Goal: Task Accomplishment & Management: Manage account settings

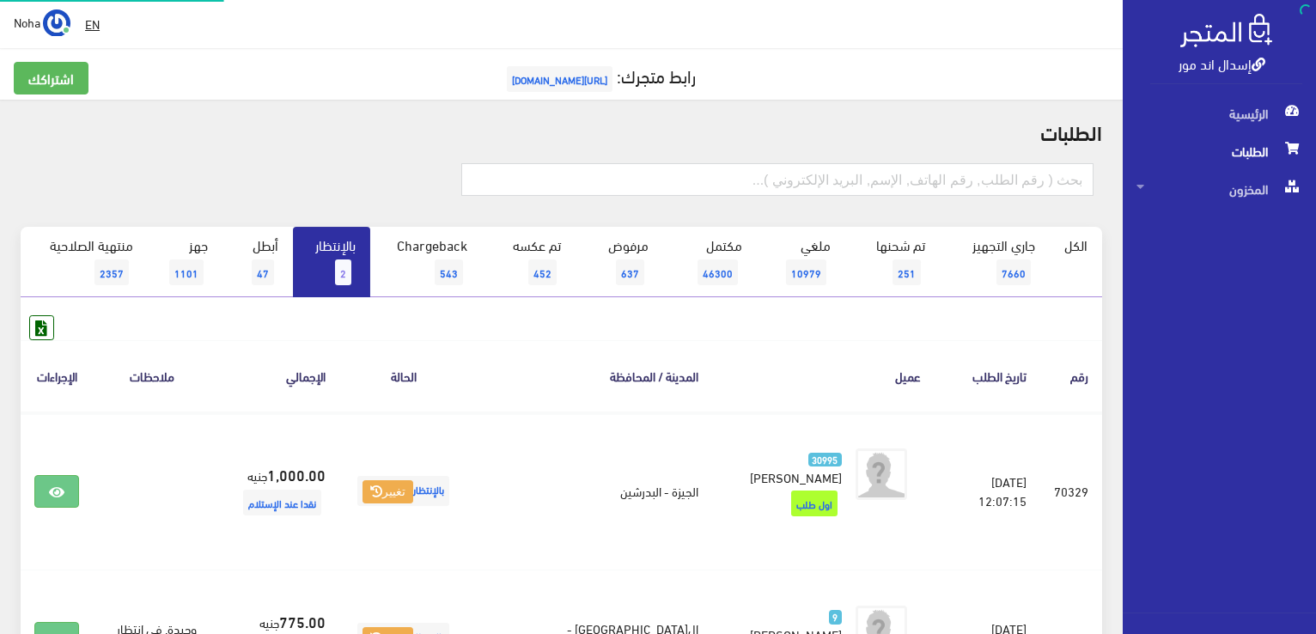
scroll to position [189, 0]
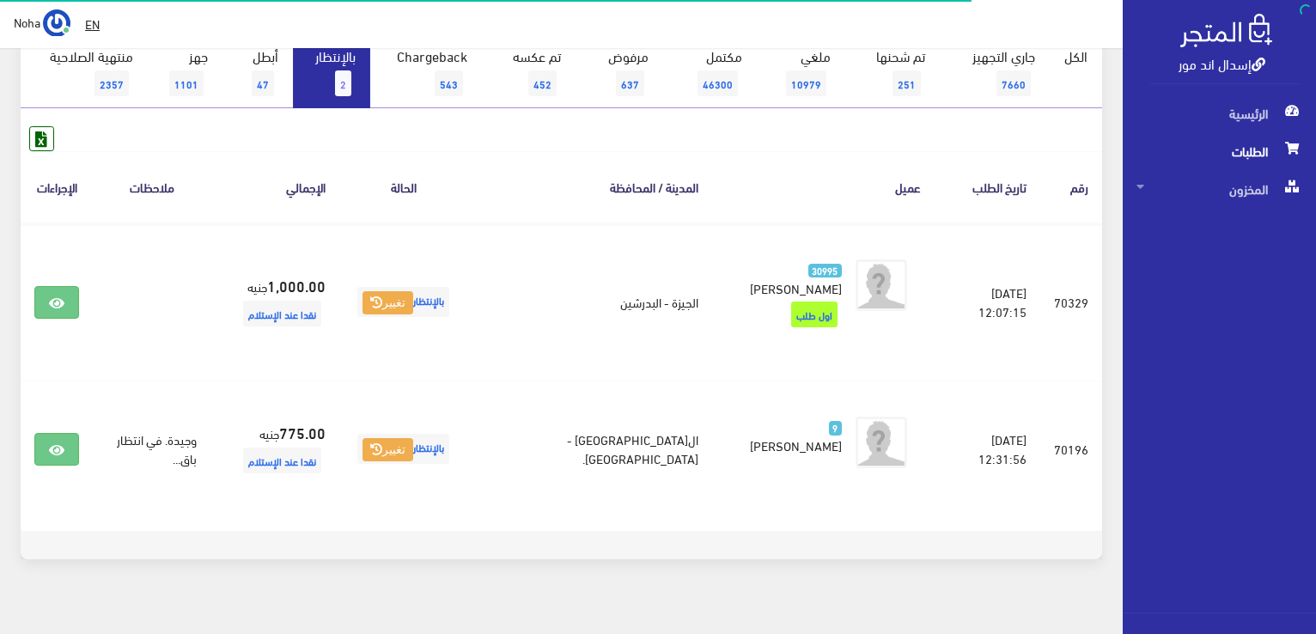
click at [759, 147] on div "رقم تاريخ الطلب عميل المدينة / المحافظة الحالة اﻹجمالي ملاحظات الإجراءات #70329" at bounding box center [562, 328] width 1082 height 405
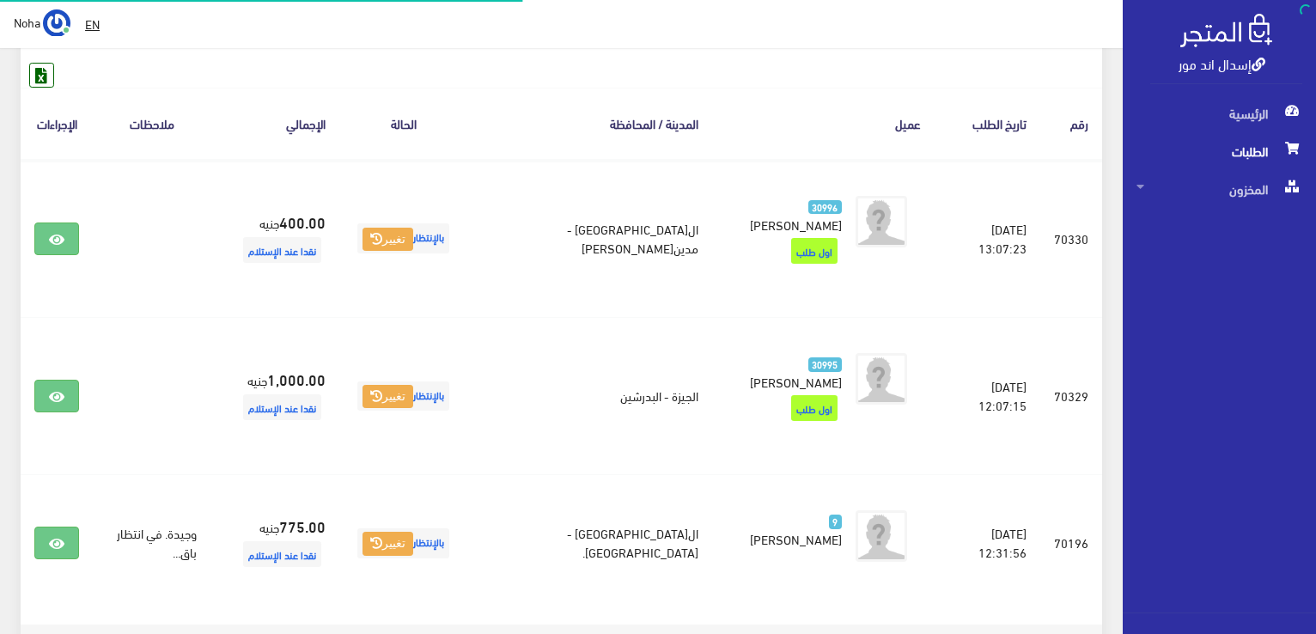
scroll to position [253, 0]
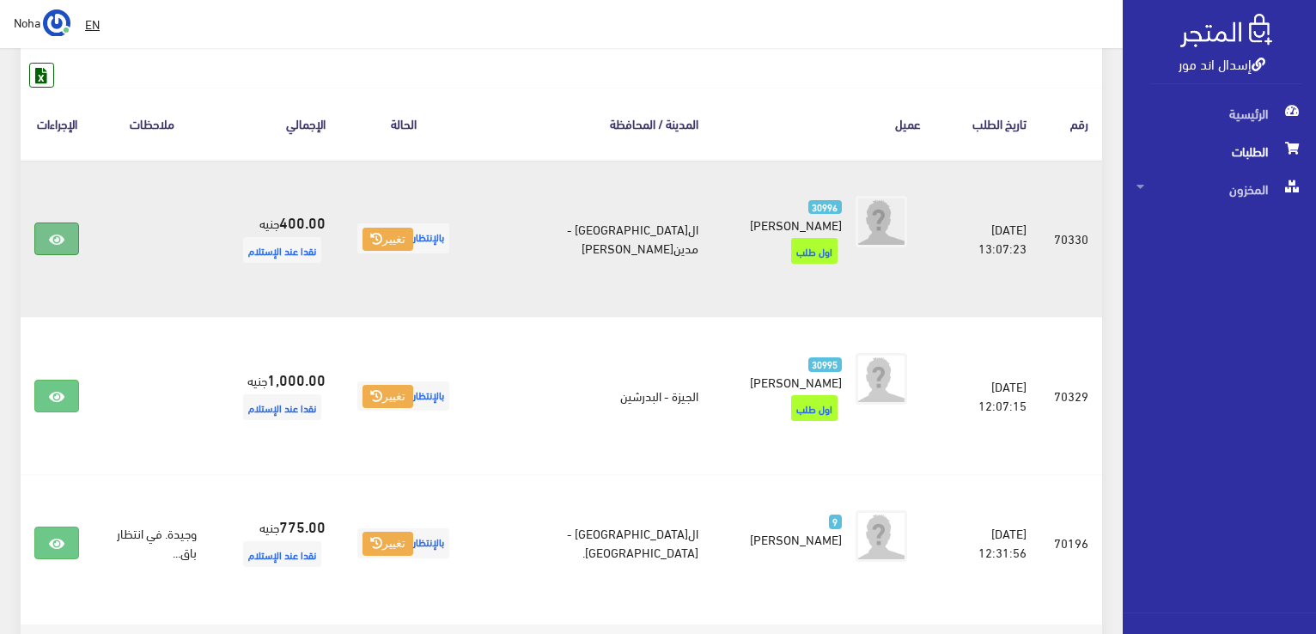
click at [64, 233] on icon at bounding box center [56, 240] width 15 height 14
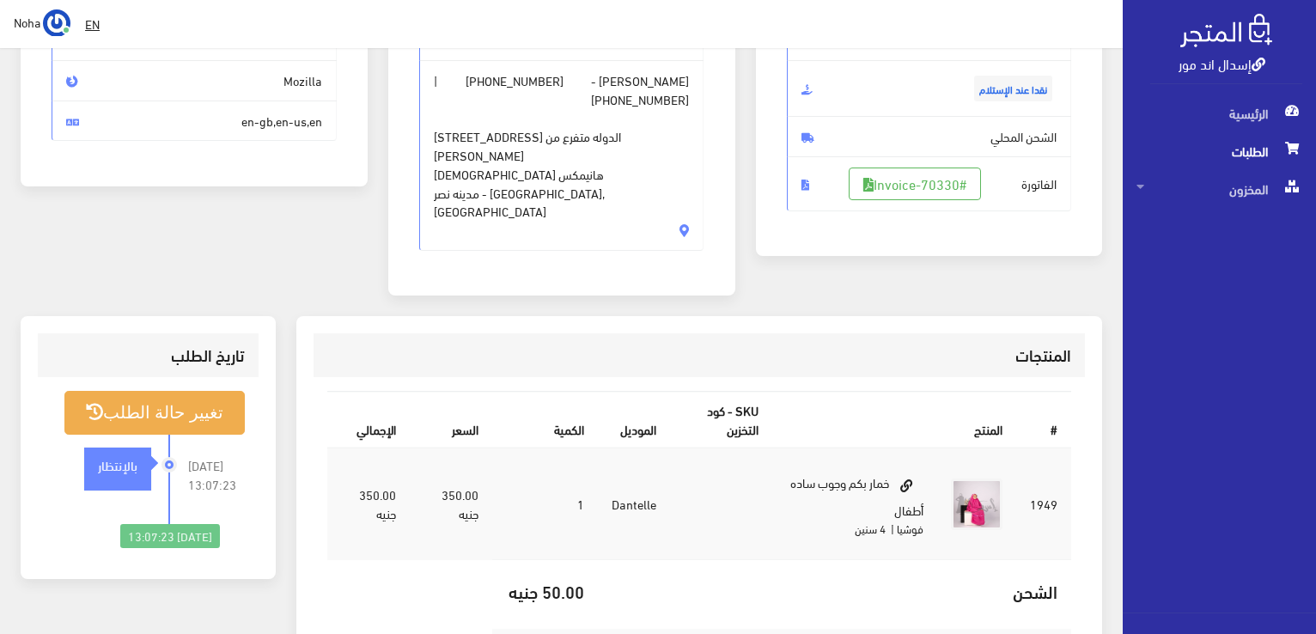
scroll to position [258, 0]
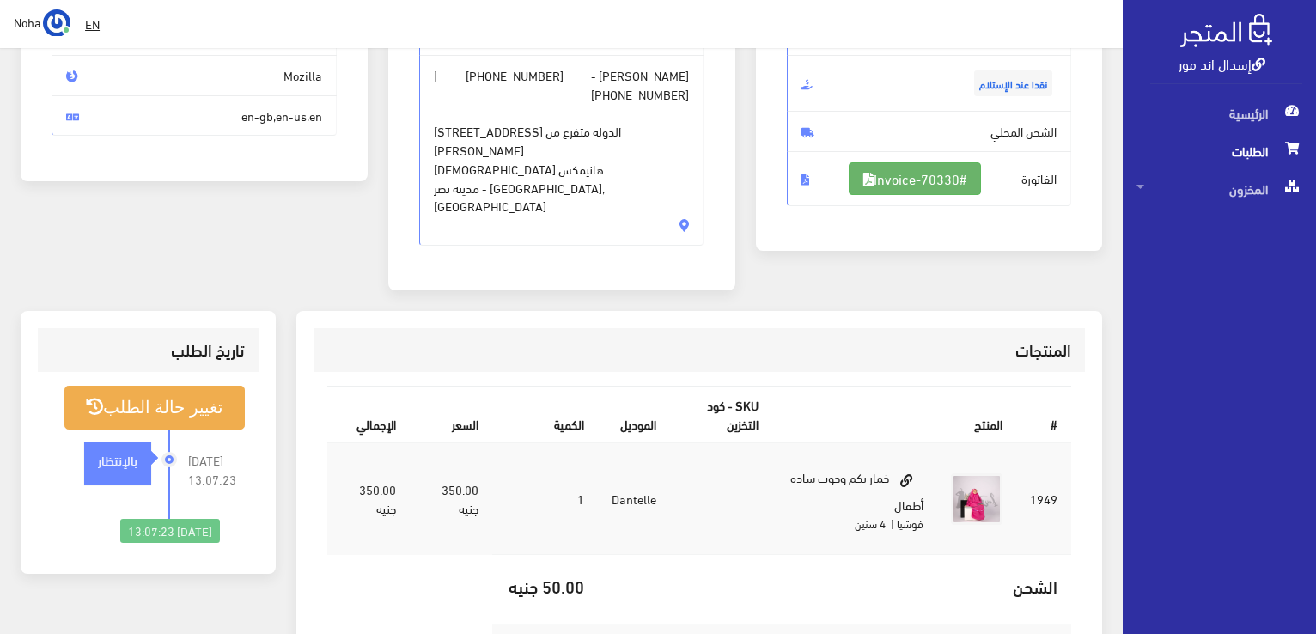
click at [905, 185] on link "#Invoice-70330" at bounding box center [915, 178] width 132 height 33
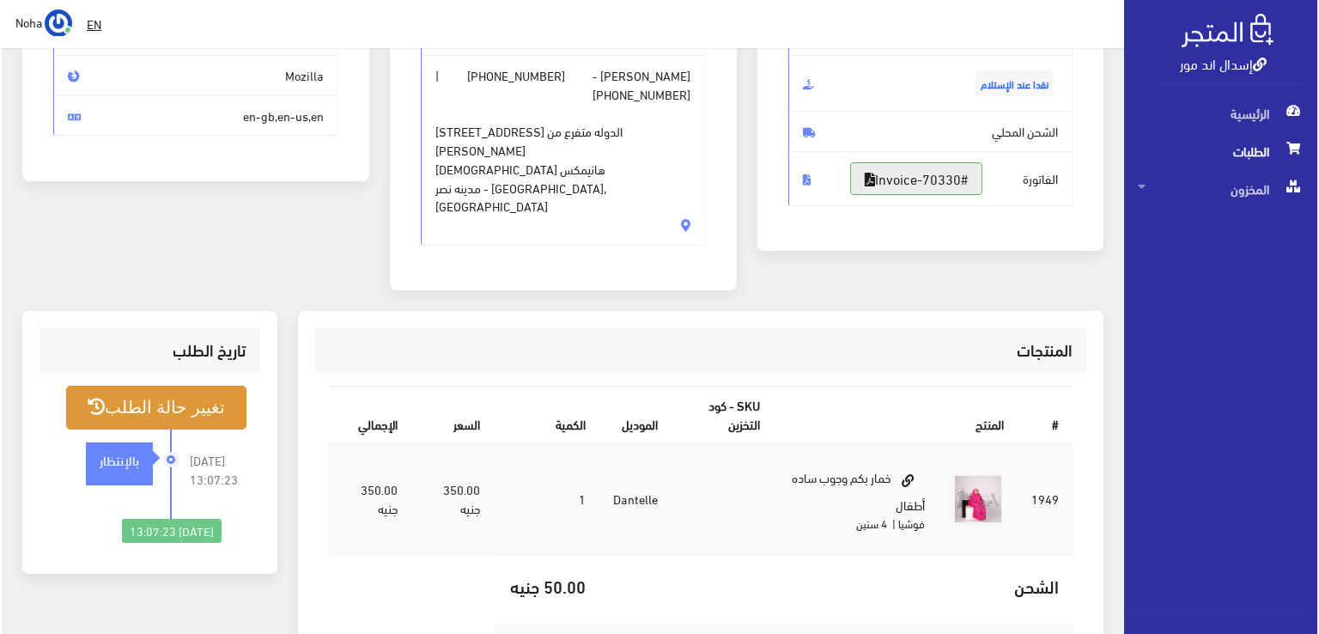
scroll to position [430, 0]
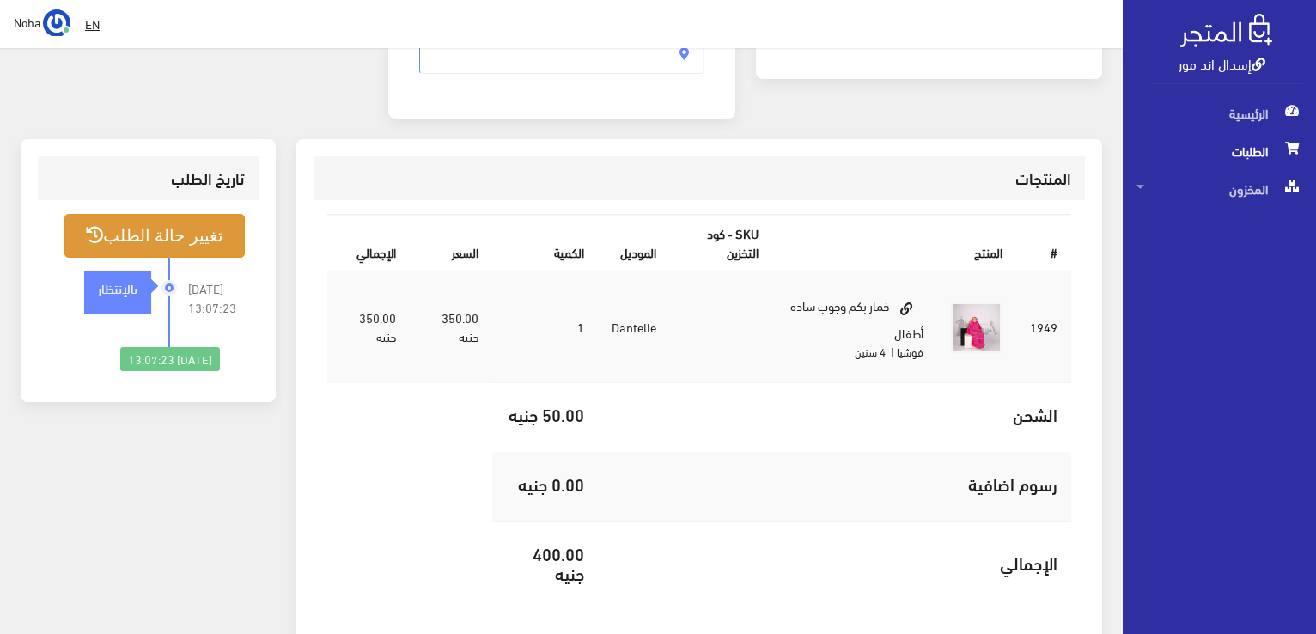
click at [180, 214] on button "تغيير حالة الطلب" at bounding box center [154, 236] width 180 height 44
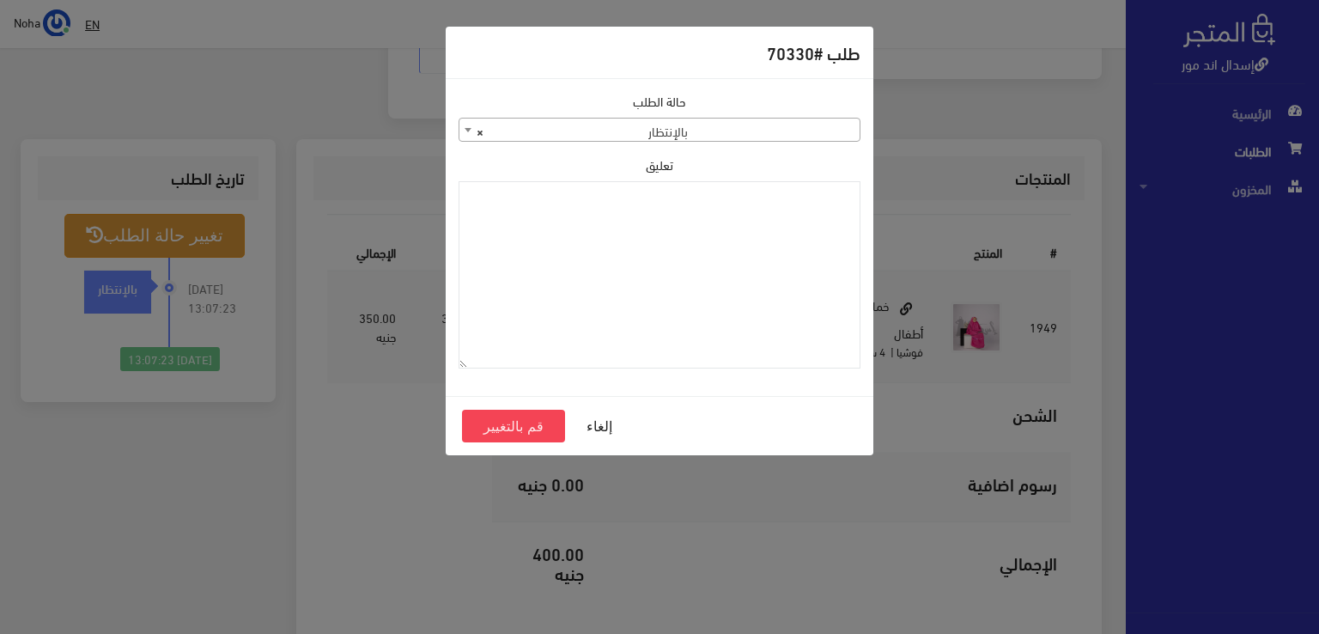
click at [558, 125] on span "× بالإنتظار" at bounding box center [660, 131] width 400 height 24
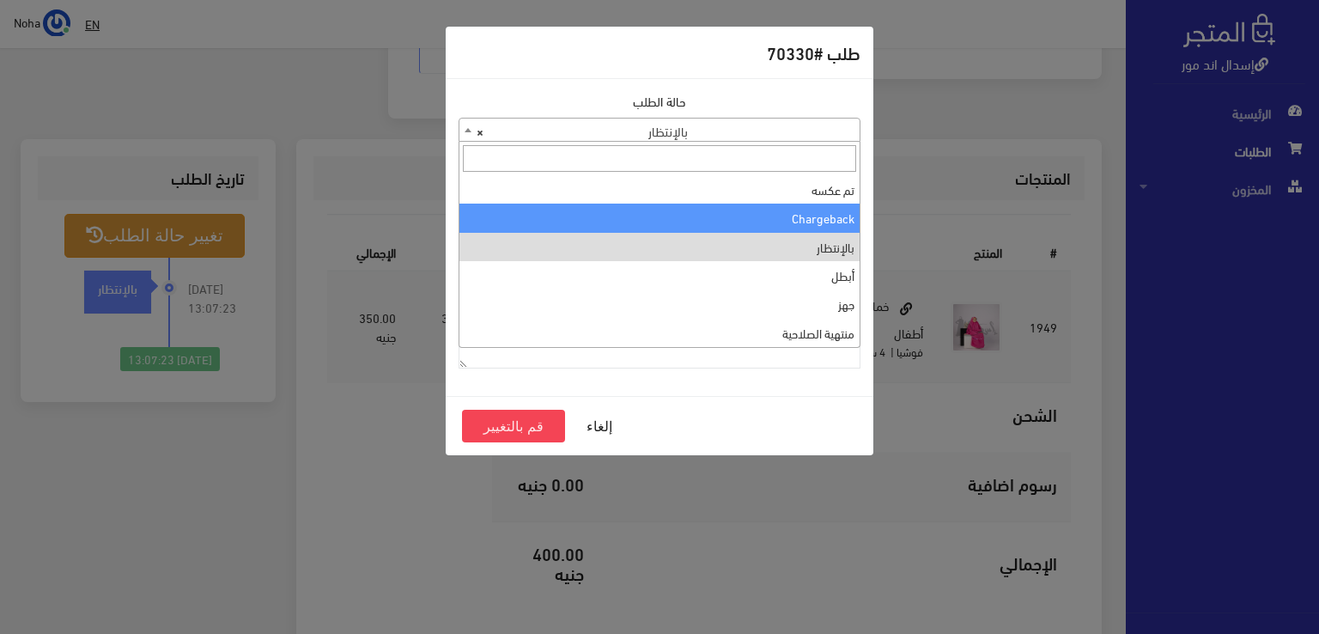
scroll to position [0, 0]
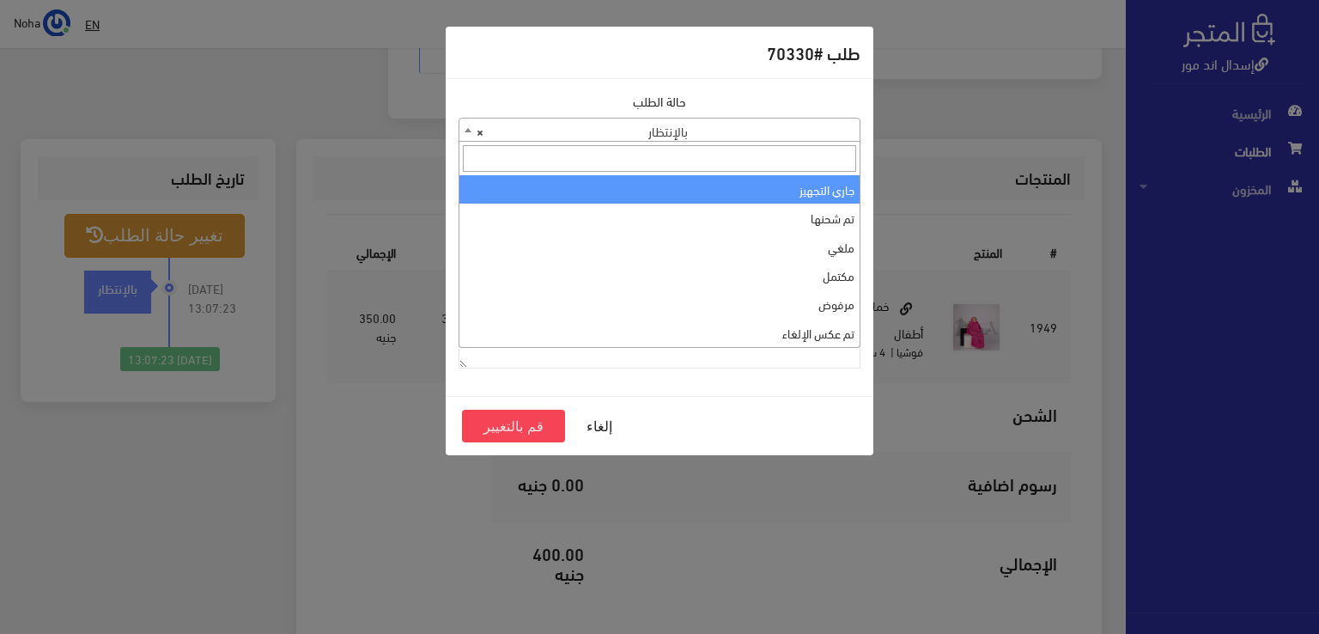
select select "1"
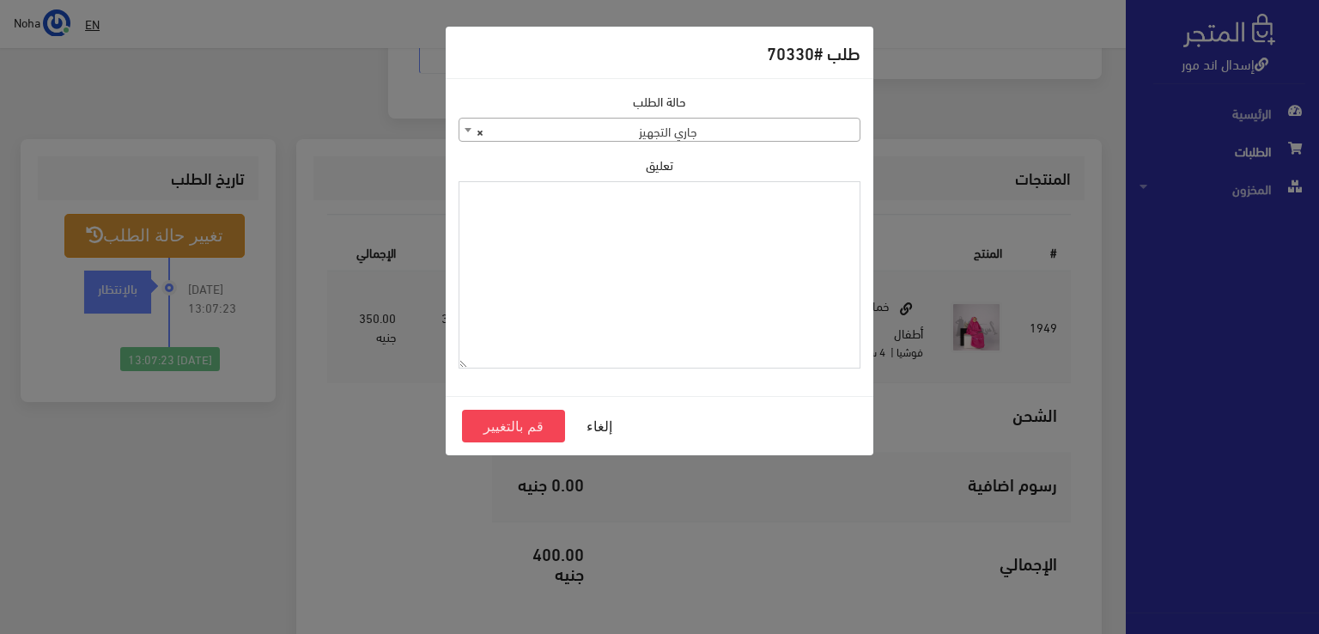
paste textarea "1118131"
type textarea "1118131"
click at [496, 428] on button "قم بالتغيير" at bounding box center [513, 426] width 103 height 33
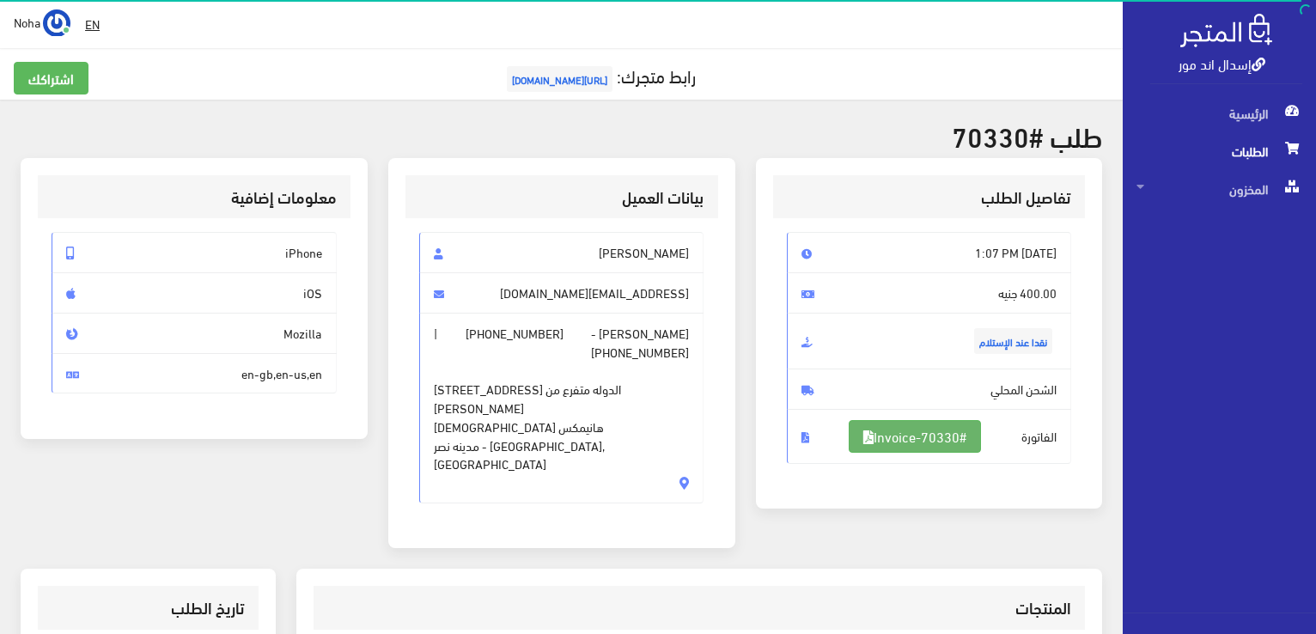
click at [929, 435] on link "#Invoice-70330" at bounding box center [915, 436] width 132 height 33
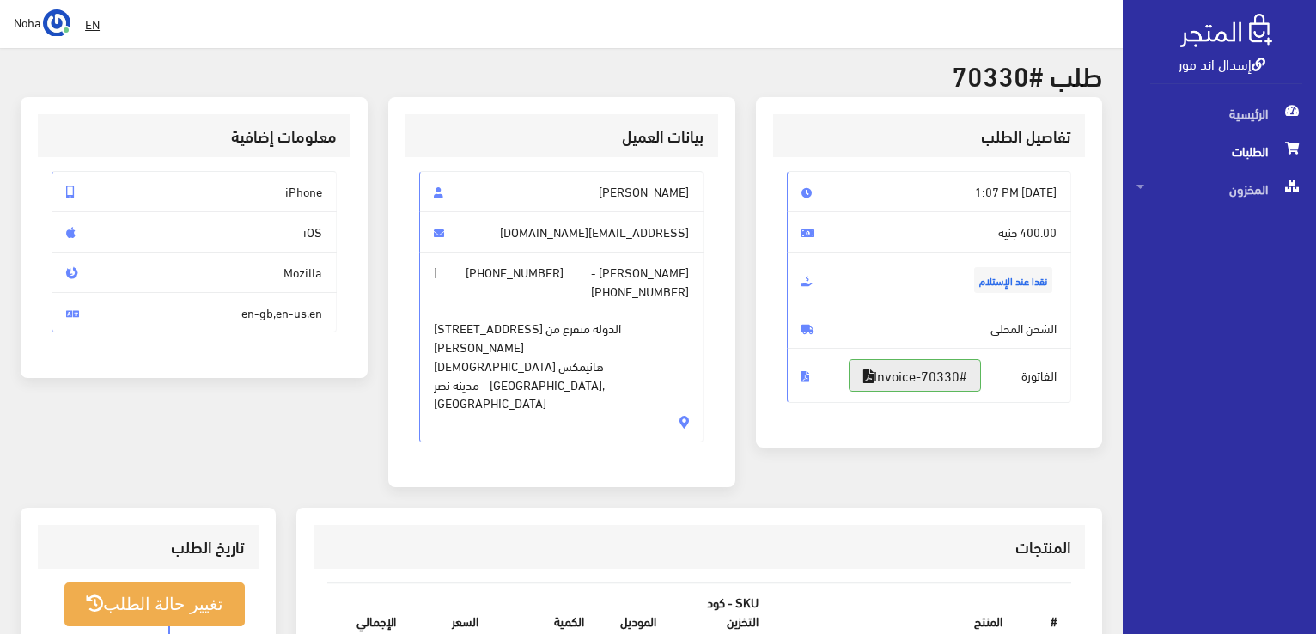
scroll to position [172, 0]
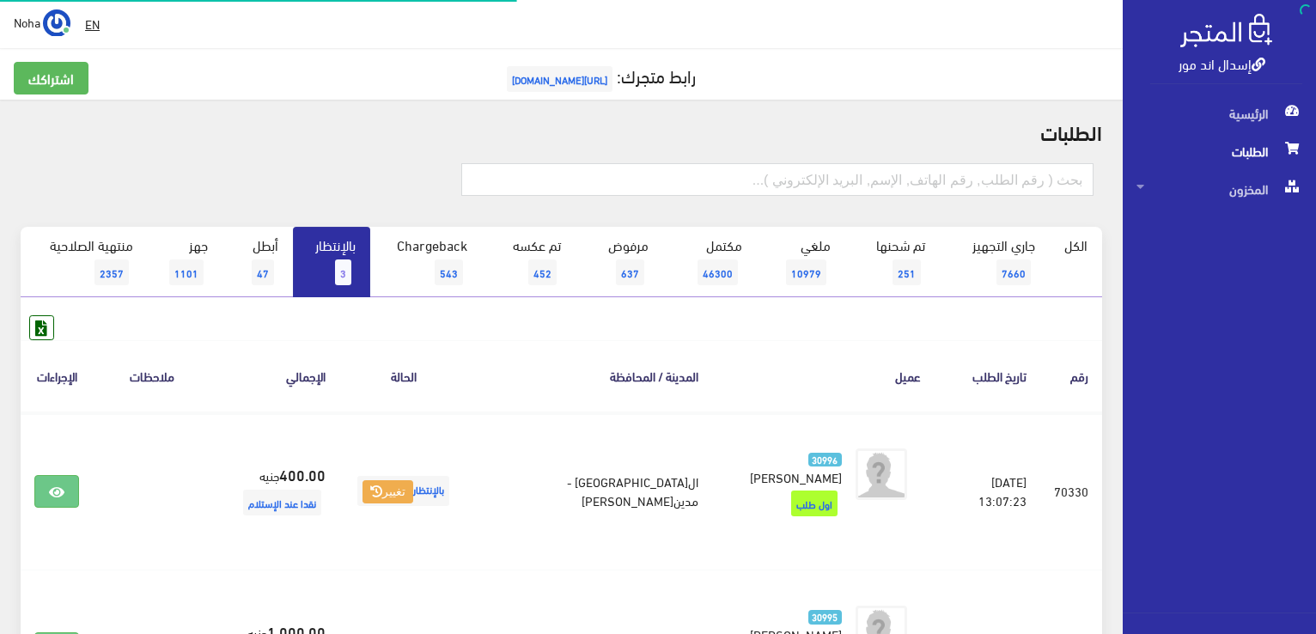
scroll to position [253, 0]
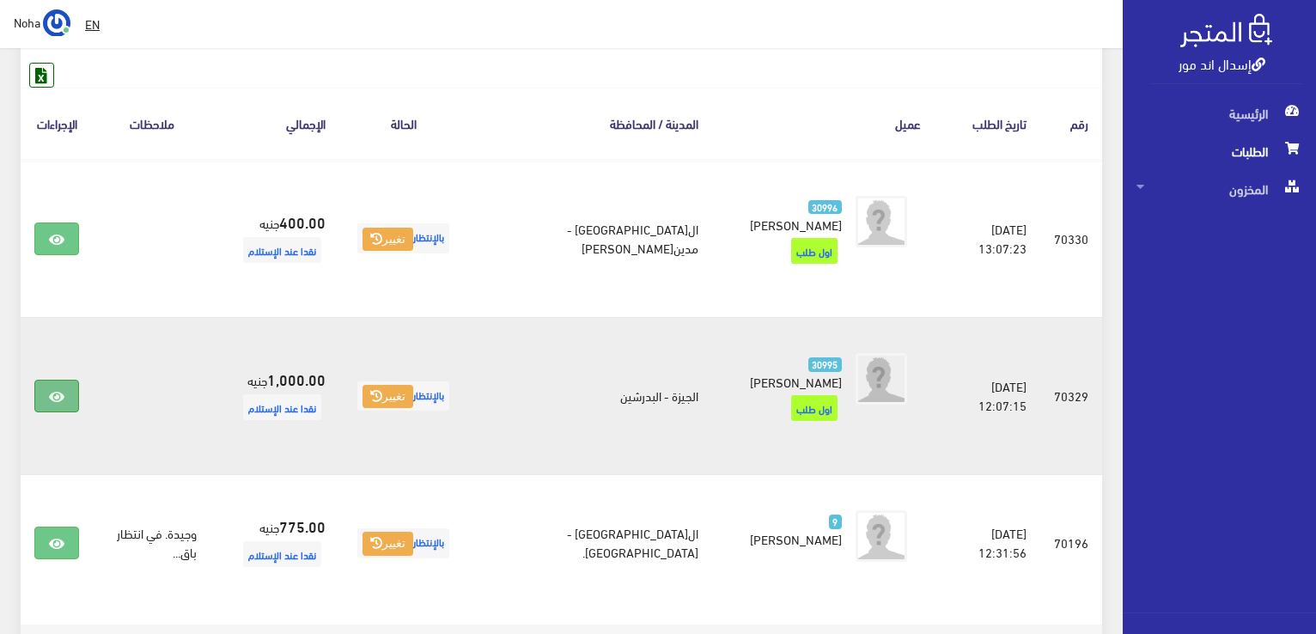
click at [57, 390] on icon at bounding box center [56, 397] width 15 height 14
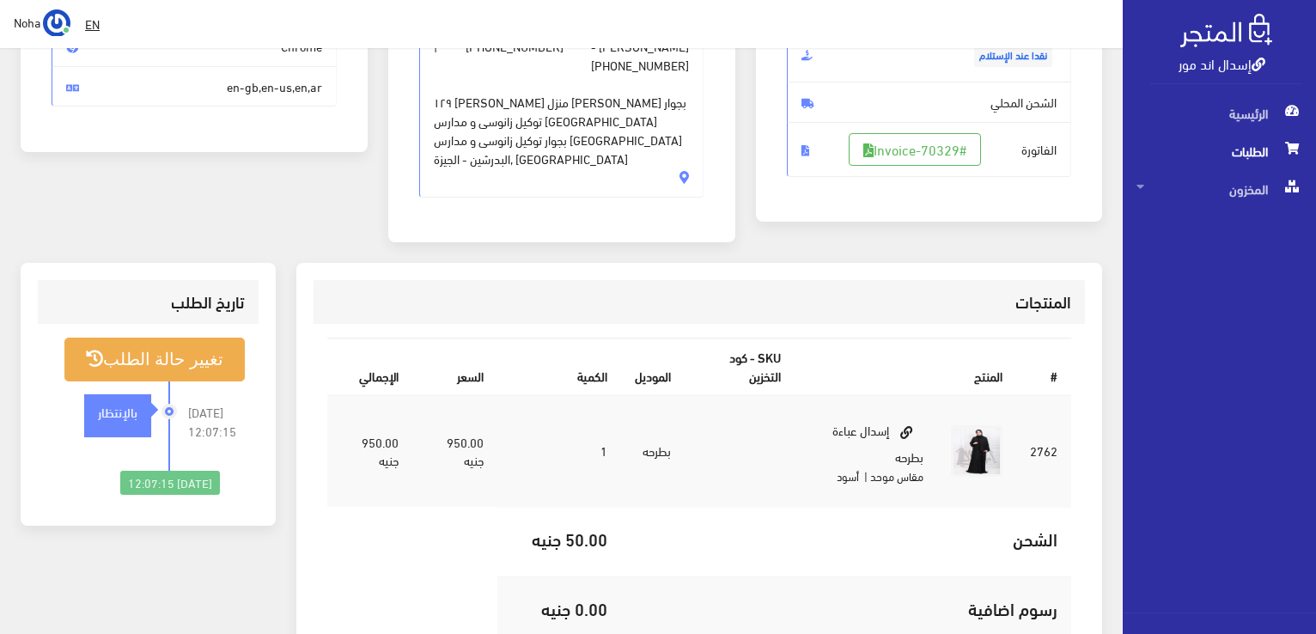
scroll to position [258, 0]
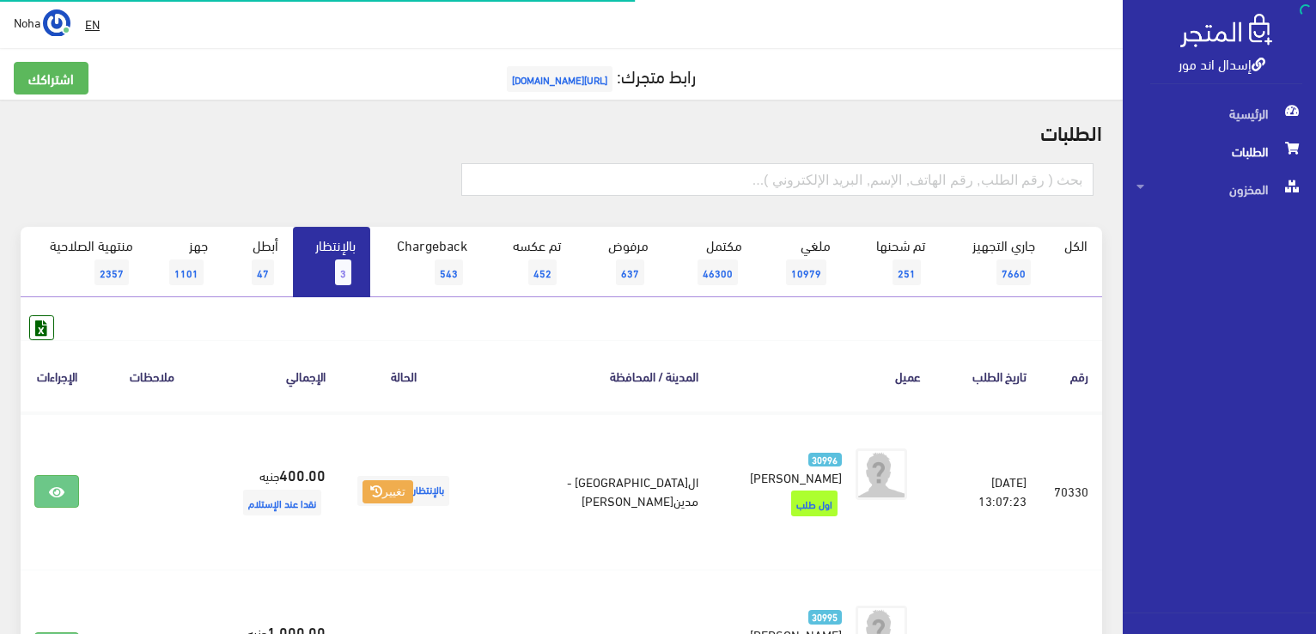
scroll to position [253, 0]
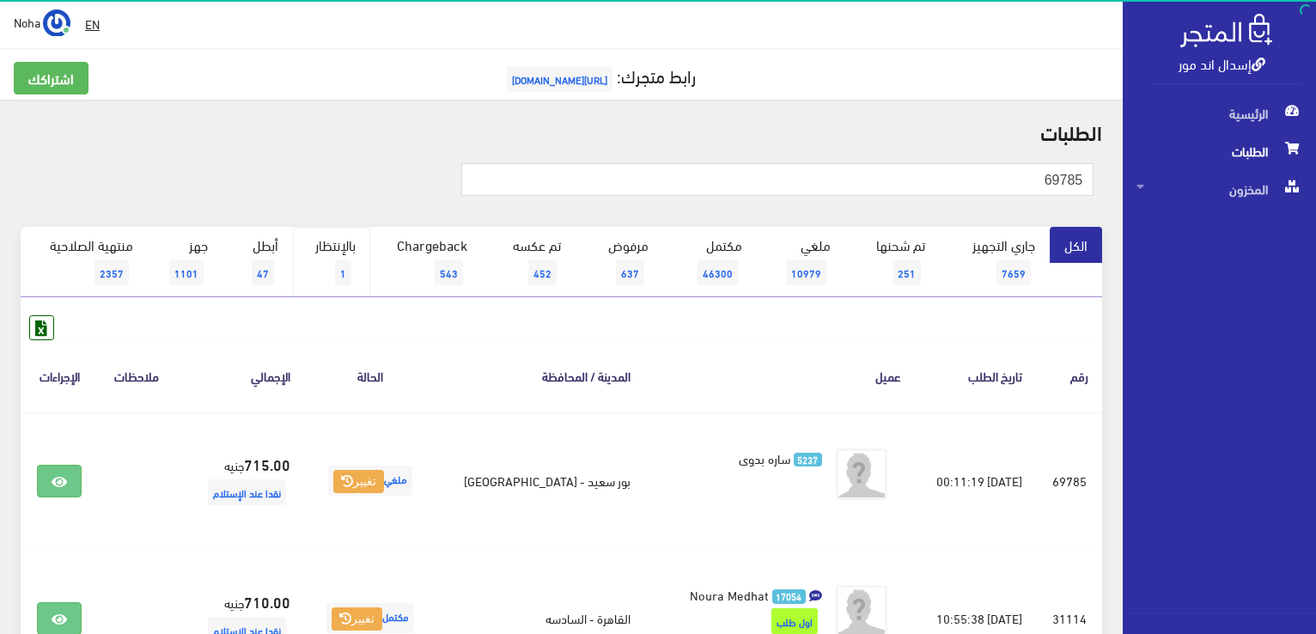
click at [344, 239] on link "بالإنتظار 1" at bounding box center [331, 262] width 77 height 70
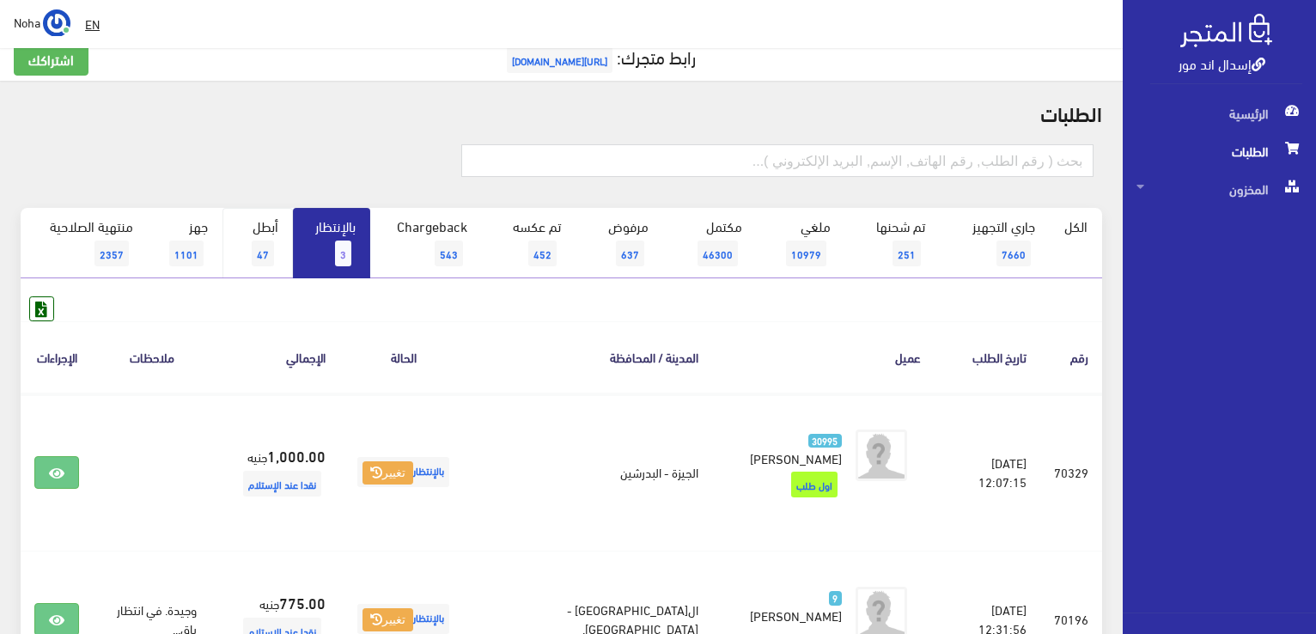
scroll to position [17, 0]
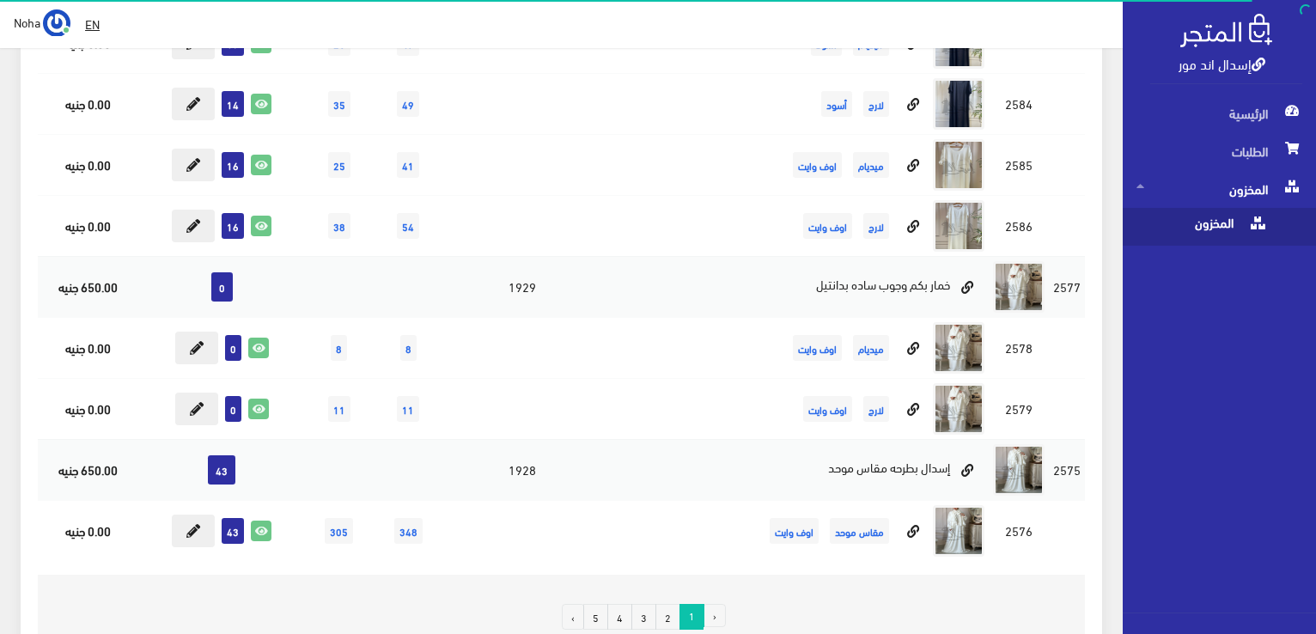
scroll to position [11770, 0]
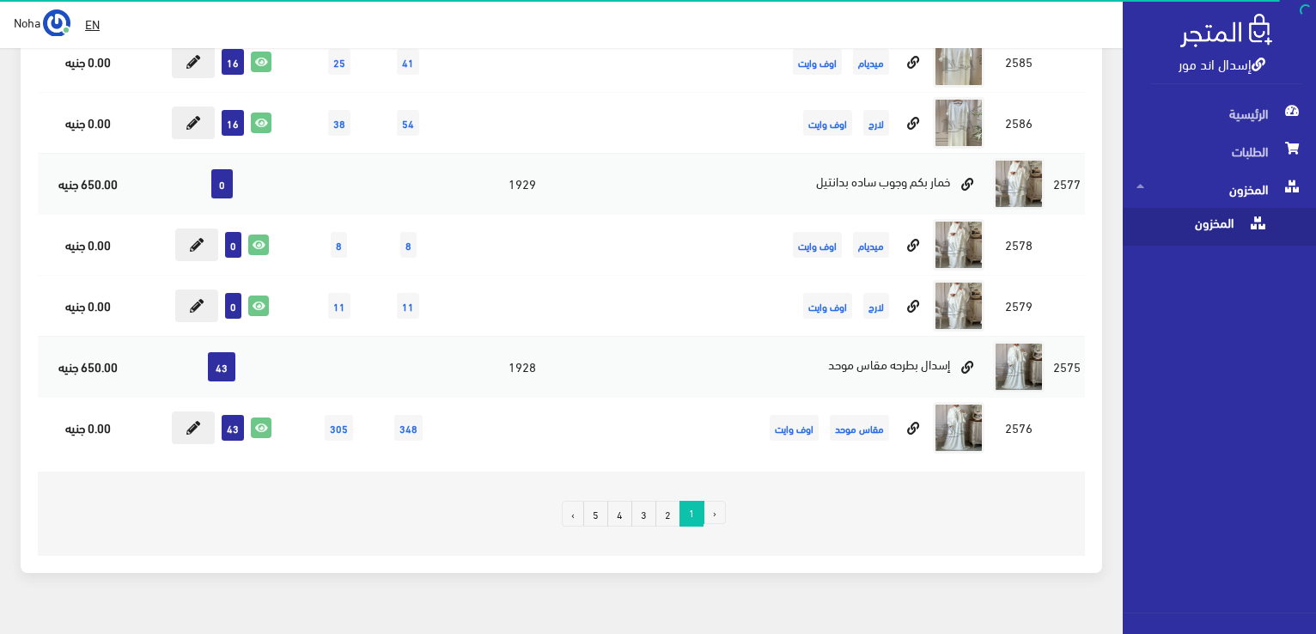
click at [670, 501] on link "2" at bounding box center [667, 514] width 25 height 26
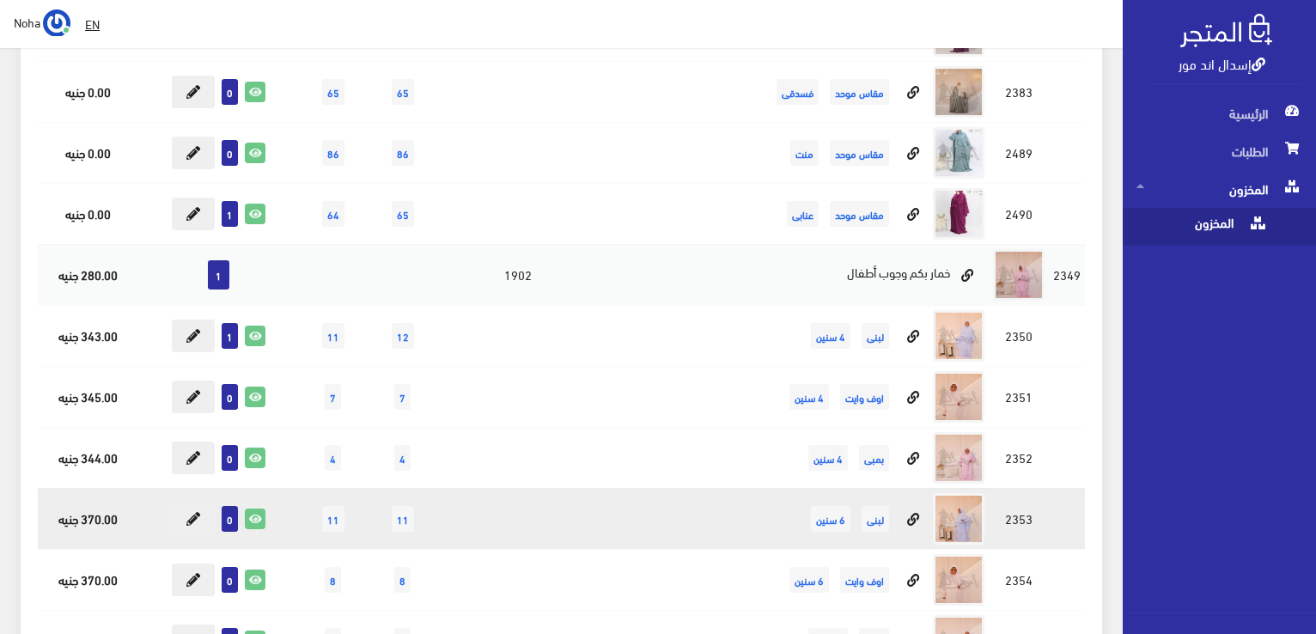
scroll to position [8504, 0]
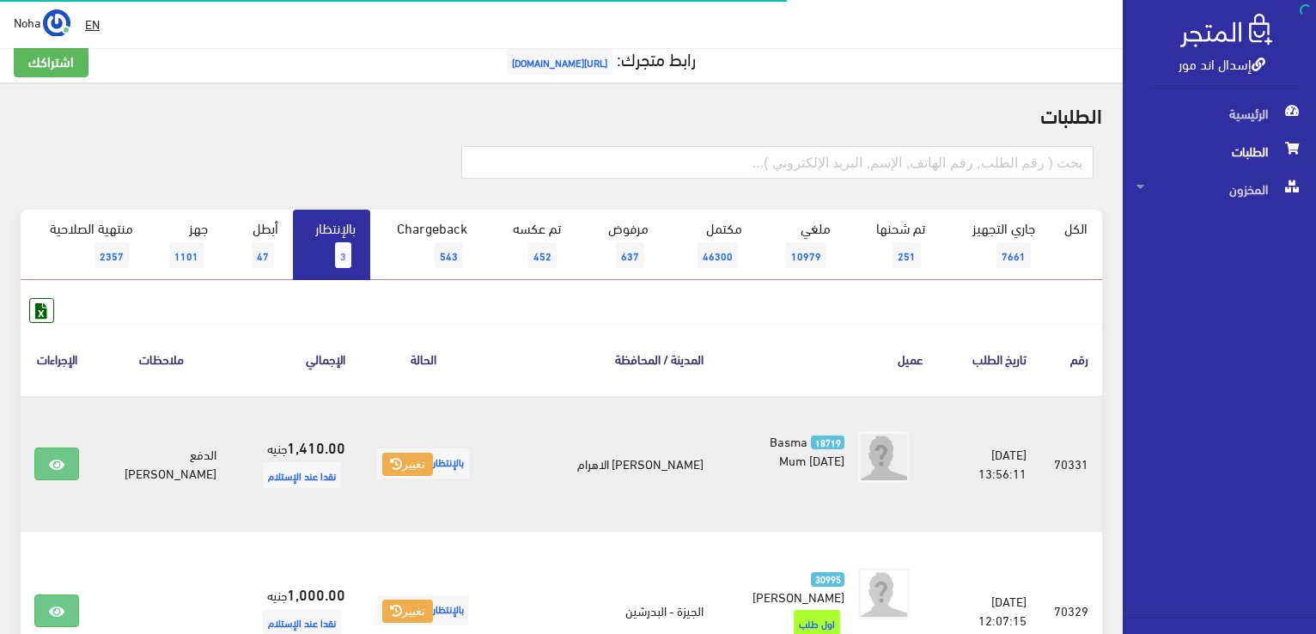
scroll to position [17, 0]
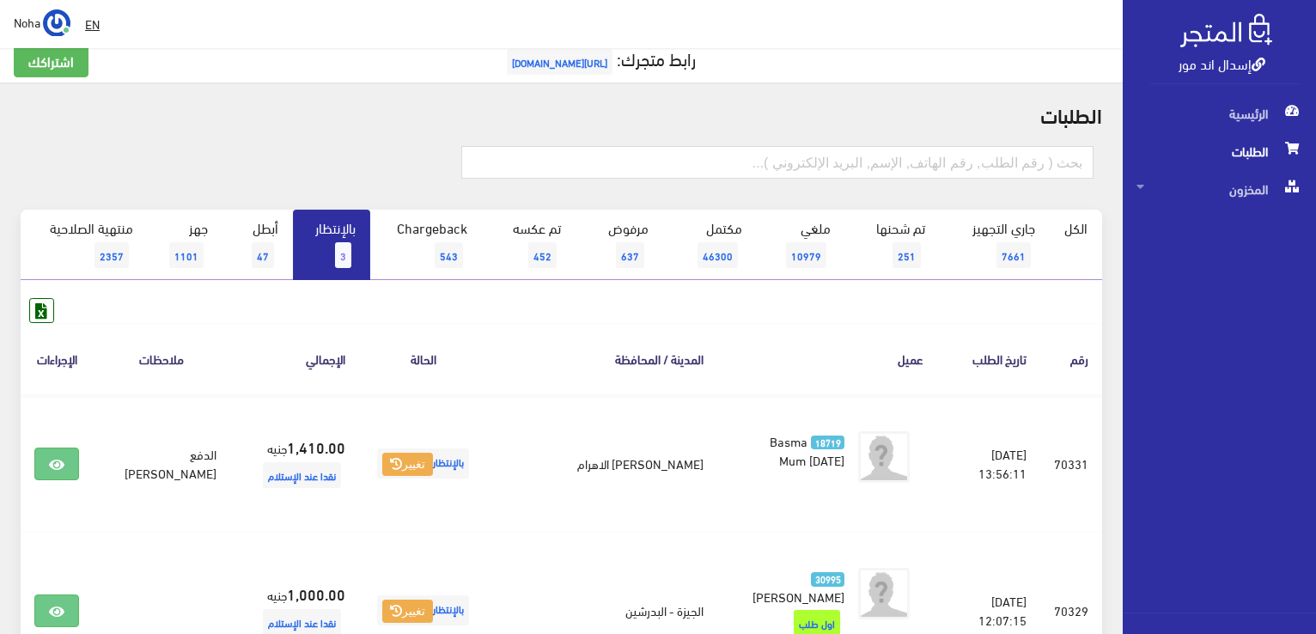
drag, startPoint x: 1204, startPoint y: 310, endPoint x: 1179, endPoint y: 296, distance: 29.6
click at [1203, 307] on div "الرئيسية الطلبات المخزون المخزون" at bounding box center [1212, 353] width 208 height 518
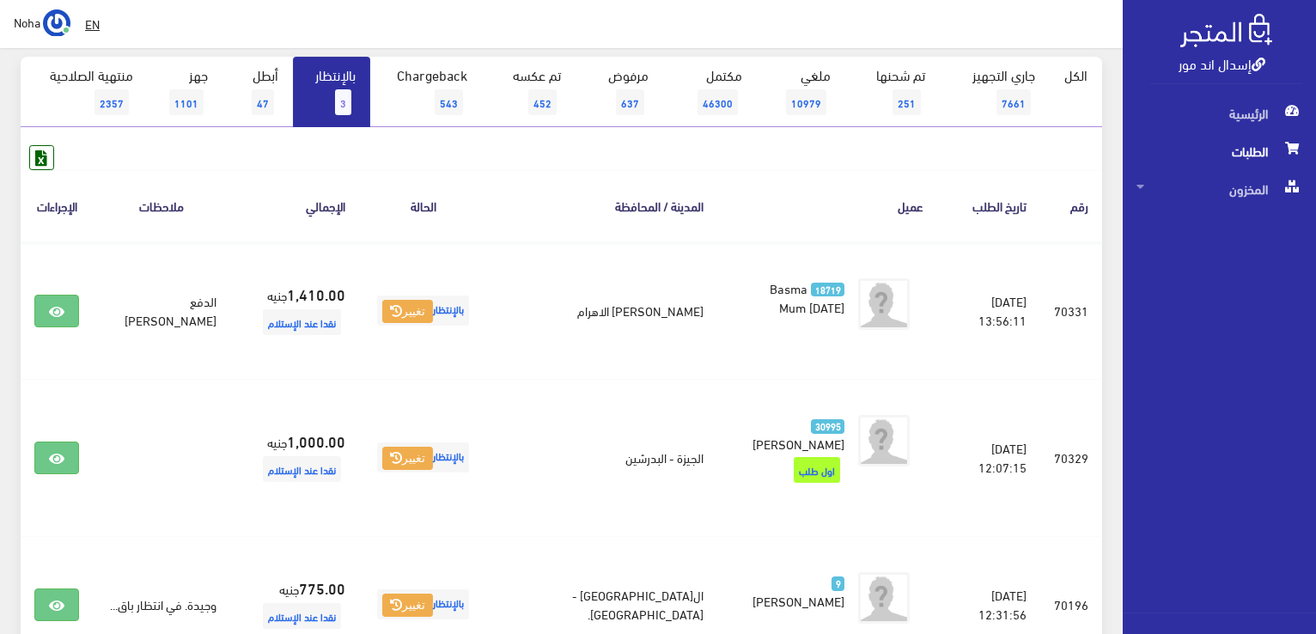
scroll to position [189, 0]
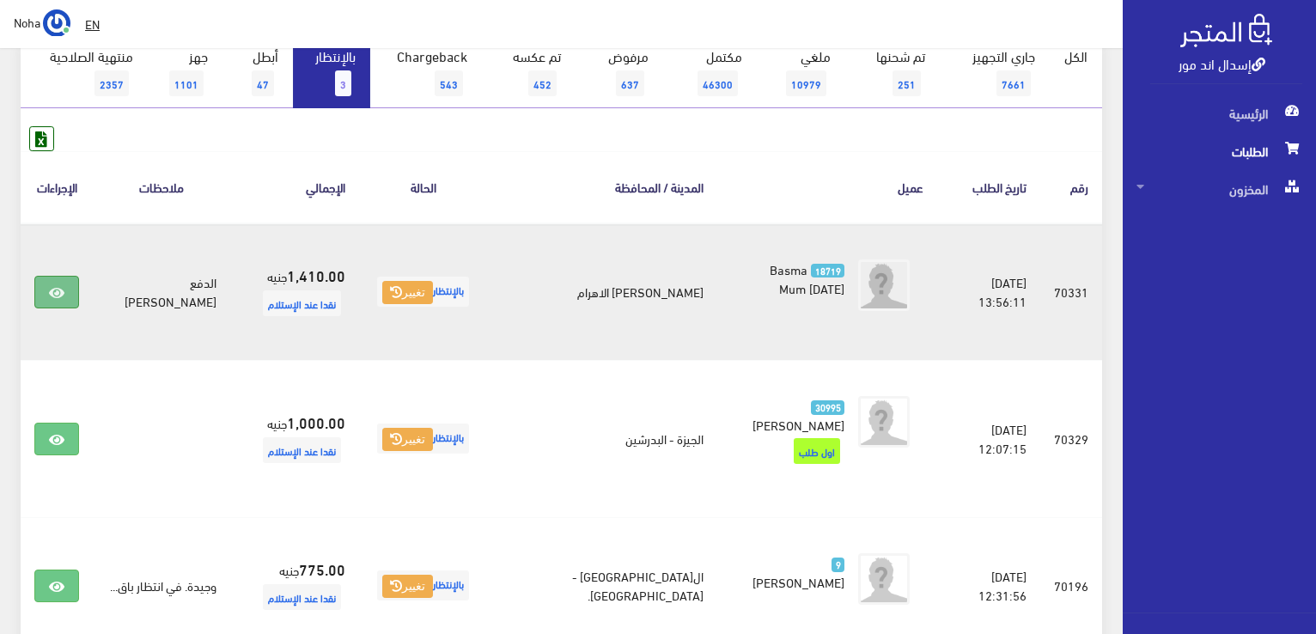
click at [58, 286] on icon at bounding box center [56, 293] width 15 height 14
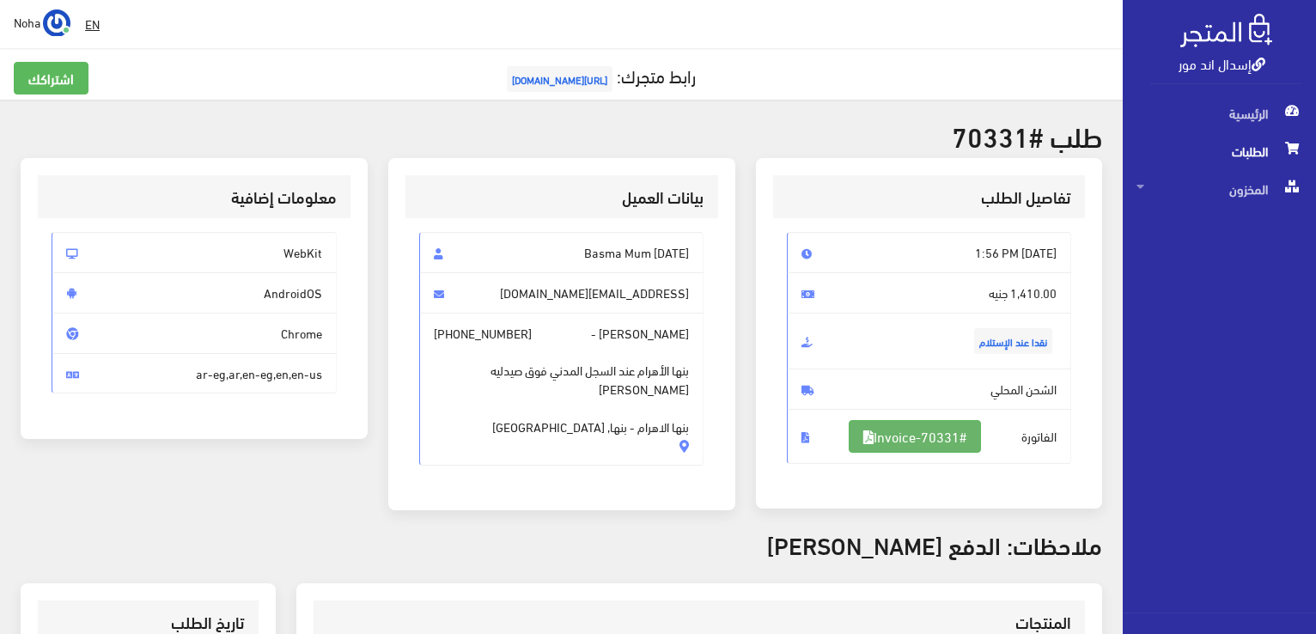
click at [875, 444] on link "#Invoice-70331" at bounding box center [915, 436] width 132 height 33
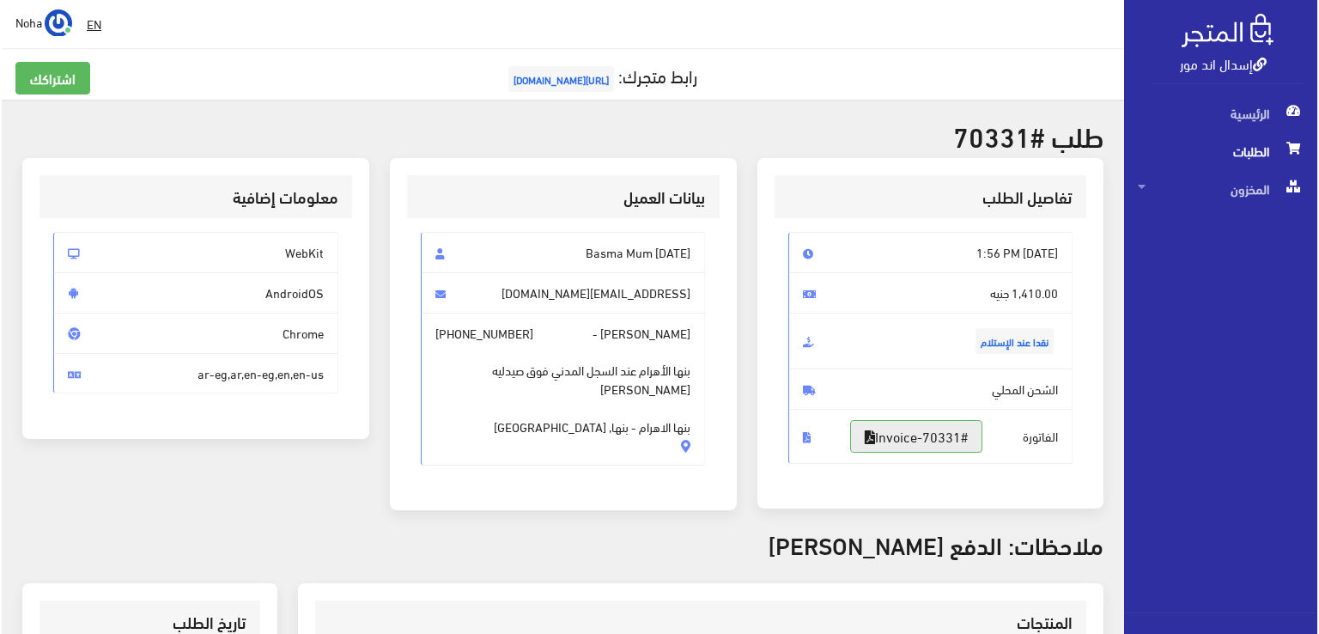
scroll to position [430, 0]
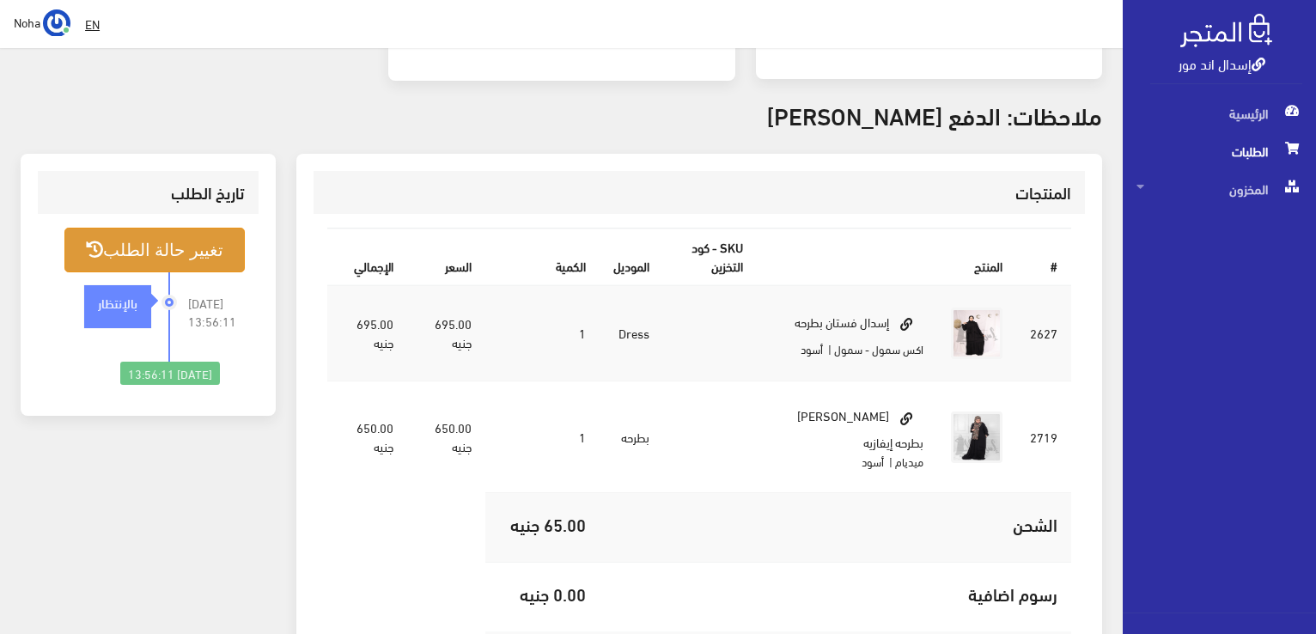
click at [201, 245] on button "تغيير حالة الطلب" at bounding box center [154, 250] width 180 height 44
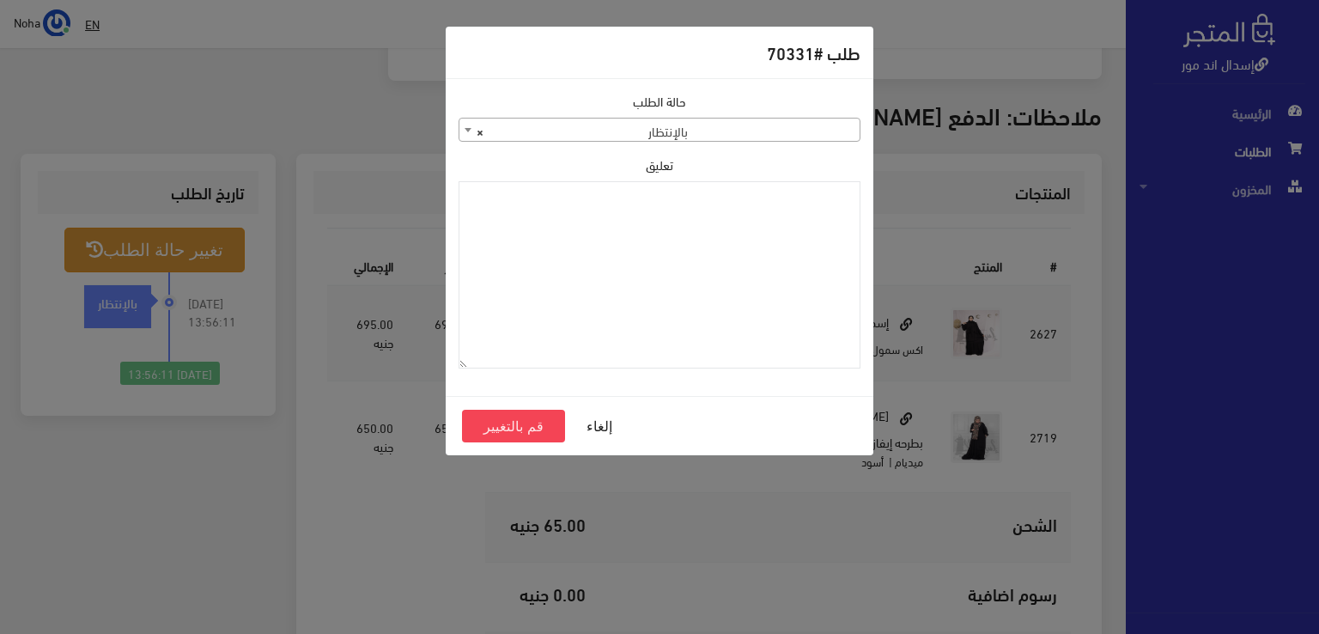
click at [572, 119] on span "× بالإنتظار" at bounding box center [660, 131] width 400 height 24
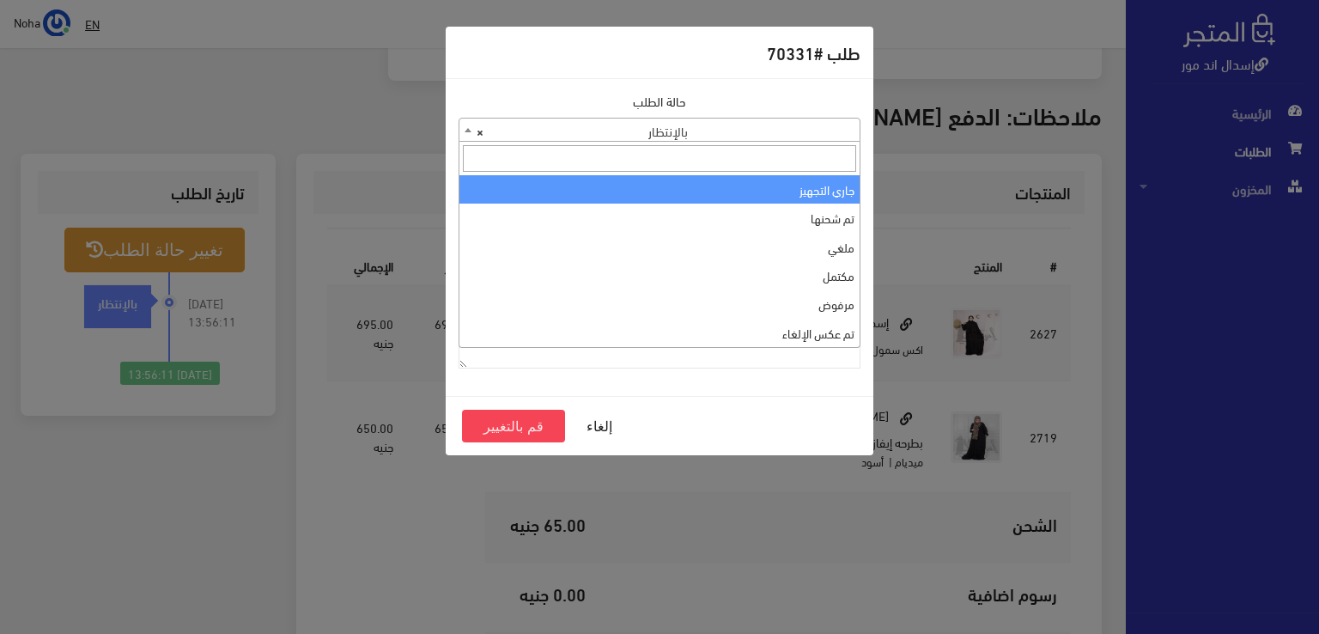
select select "1"
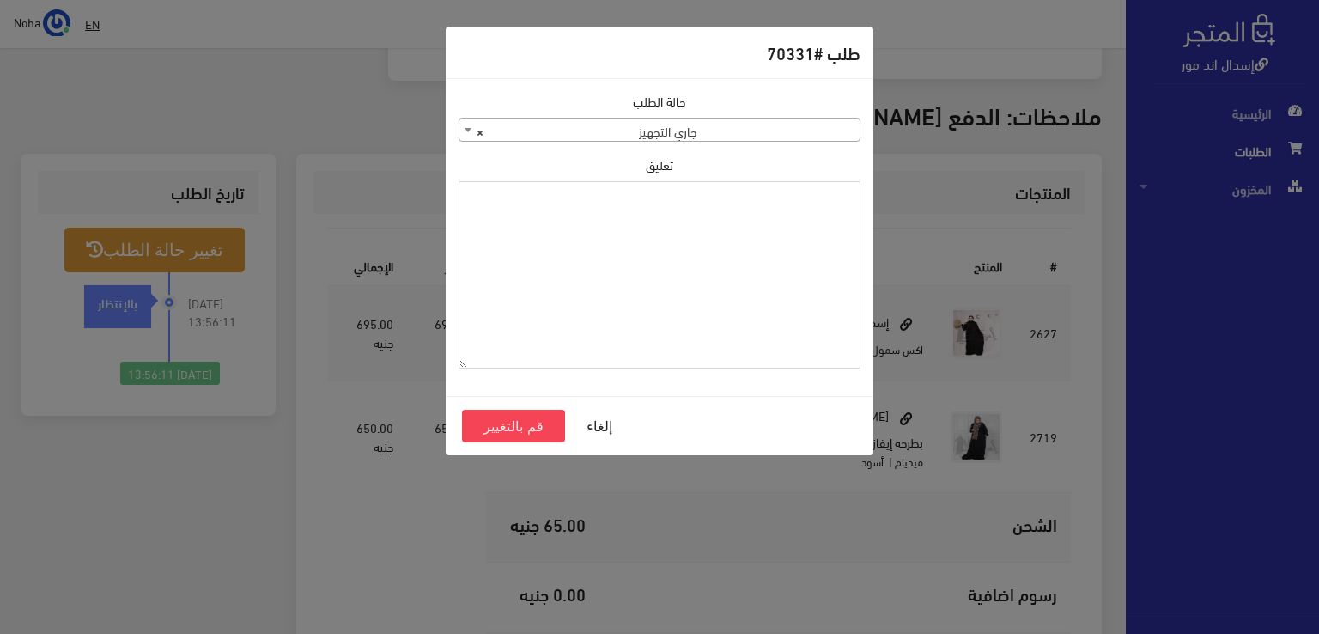
paste textarea "1118131"
type textarea "1118131"
click at [521, 435] on button "قم بالتغيير" at bounding box center [513, 426] width 103 height 33
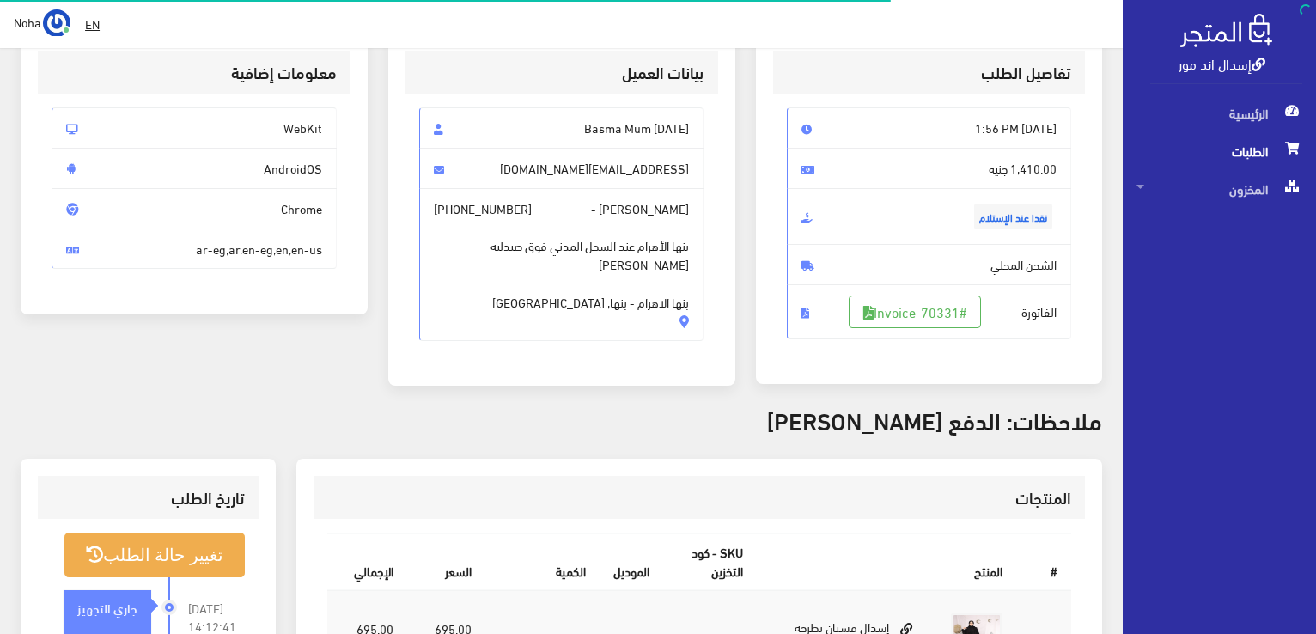
scroll to position [430, 0]
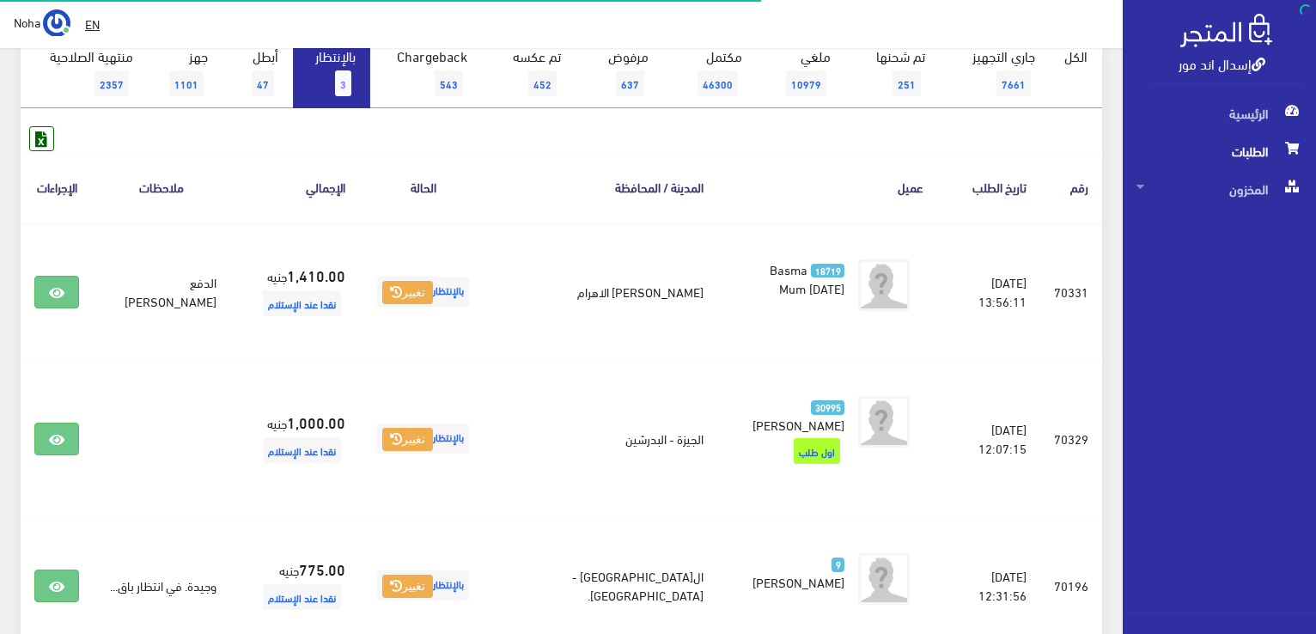
scroll to position [189, 0]
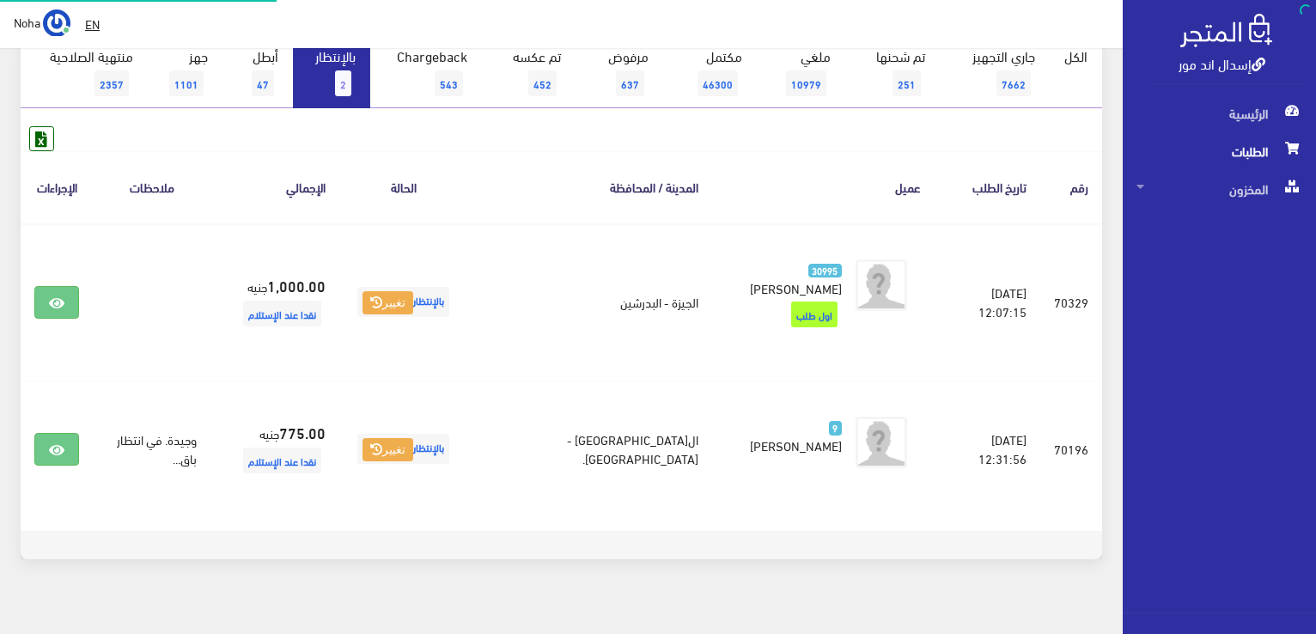
scroll to position [189, 0]
